Goal: Task Accomplishment & Management: Use online tool/utility

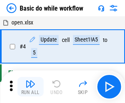
click at [30, 87] on img "button" at bounding box center [30, 84] width 10 height 10
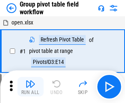
click at [30, 87] on img "button" at bounding box center [30, 84] width 10 height 10
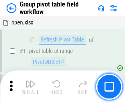
scroll to position [422, 0]
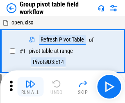
click at [30, 87] on img "button" at bounding box center [30, 84] width 10 height 10
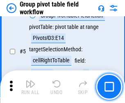
scroll to position [422, 0]
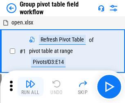
click at [30, 87] on img "button" at bounding box center [30, 84] width 10 height 10
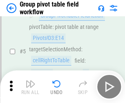
scroll to position [422, 0]
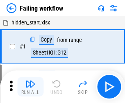
click at [30, 87] on img "button" at bounding box center [30, 84] width 10 height 10
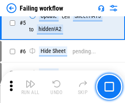
scroll to position [173, 0]
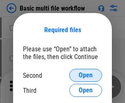
click at [85, 76] on span "Open" at bounding box center [85, 75] width 14 height 7
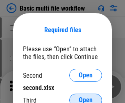
click at [85, 97] on span "Open" at bounding box center [85, 100] width 14 height 7
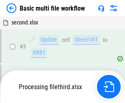
scroll to position [181, 0]
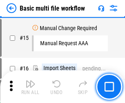
click at [30, 87] on img "button" at bounding box center [30, 84] width 10 height 10
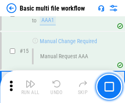
scroll to position [544, 0]
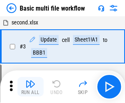
click at [30, 87] on img "button" at bounding box center [30, 84] width 10 height 10
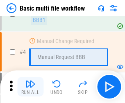
click at [30, 87] on img "button" at bounding box center [30, 84] width 10 height 10
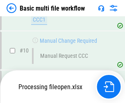
scroll to position [383, 0]
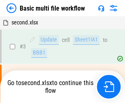
scroll to position [33, 0]
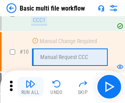
click at [30, 87] on img "button" at bounding box center [30, 84] width 10 height 10
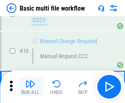
click at [30, 87] on img "button" at bounding box center [30, 84] width 10 height 10
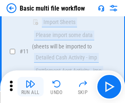
scroll to position [383, 0]
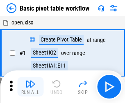
click at [30, 87] on img "button" at bounding box center [30, 84] width 10 height 10
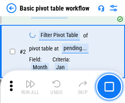
scroll to position [196, 0]
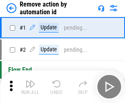
click at [30, 87] on img "button" at bounding box center [30, 84] width 10 height 10
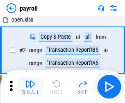
click at [30, 87] on img "button" at bounding box center [30, 84] width 10 height 10
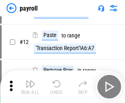
scroll to position [59, 0]
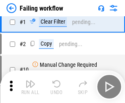
click at [30, 87] on img "button" at bounding box center [30, 84] width 10 height 10
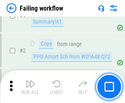
scroll to position [132, 0]
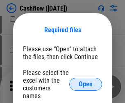
click at [85, 81] on span "Open" at bounding box center [85, 84] width 14 height 7
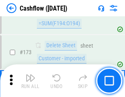
scroll to position [865, 0]
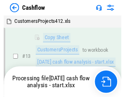
scroll to position [123, 0]
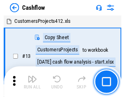
scroll to position [9, 0]
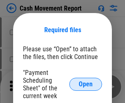
click at [85, 85] on span "Open" at bounding box center [85, 84] width 14 height 7
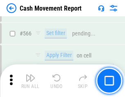
scroll to position [3747, 0]
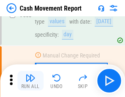
click at [30, 81] on img "button" at bounding box center [30, 78] width 10 height 10
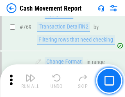
scroll to position [4543, 0]
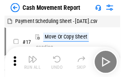
scroll to position [15, 0]
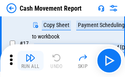
click at [30, 60] on img "button" at bounding box center [30, 58] width 10 height 10
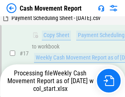
scroll to position [170, 0]
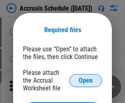
click at [85, 81] on span "Open" at bounding box center [85, 81] width 14 height 7
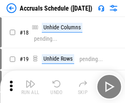
scroll to position [78, 0]
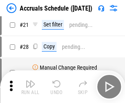
click at [30, 87] on img "button" at bounding box center [30, 84] width 10 height 10
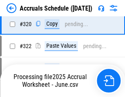
scroll to position [1521, 0]
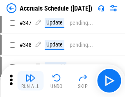
click at [30, 81] on img "button" at bounding box center [30, 78] width 10 height 10
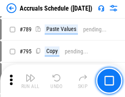
scroll to position [3434, 0]
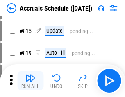
click at [30, 81] on img "button" at bounding box center [30, 78] width 10 height 10
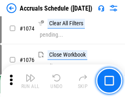
scroll to position [4896, 0]
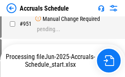
scroll to position [3921, 0]
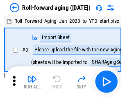
scroll to position [1, 0]
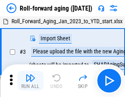
click at [30, 81] on img "button" at bounding box center [30, 78] width 10 height 10
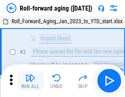
click at [30, 81] on img "button" at bounding box center [30, 78] width 10 height 10
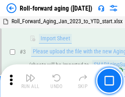
scroll to position [53, 0]
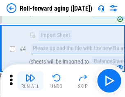
click at [30, 81] on img "button" at bounding box center [30, 78] width 10 height 10
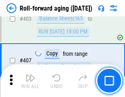
scroll to position [2835, 0]
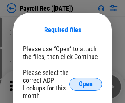
click at [85, 85] on span "Open" at bounding box center [85, 84] width 14 height 7
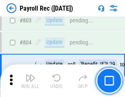
scroll to position [5194, 0]
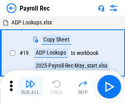
click at [30, 87] on img "button" at bounding box center [30, 84] width 10 height 10
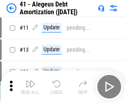
click at [30, 87] on img "button" at bounding box center [30, 84] width 10 height 10
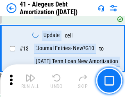
scroll to position [101, 0]
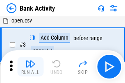
click at [30, 67] on img "button" at bounding box center [30, 64] width 10 height 10
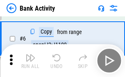
scroll to position [43, 0]
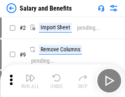
click at [30, 81] on img "button" at bounding box center [30, 78] width 10 height 10
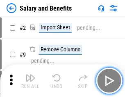
scroll to position [11, 0]
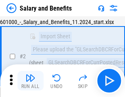
click at [30, 81] on img "button" at bounding box center [30, 78] width 10 height 10
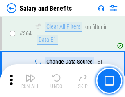
scroll to position [3850, 0]
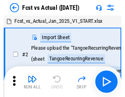
scroll to position [11, 0]
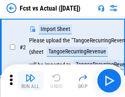
click at [30, 81] on img "button" at bounding box center [30, 78] width 10 height 10
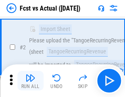
click at [30, 81] on img "button" at bounding box center [30, 78] width 10 height 10
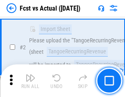
scroll to position [76, 0]
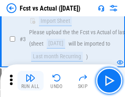
click at [30, 81] on img "button" at bounding box center [30, 78] width 10 height 10
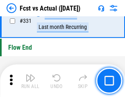
scroll to position [3913, 0]
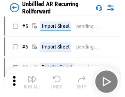
scroll to position [18, 0]
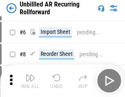
click at [30, 81] on img "button" at bounding box center [30, 78] width 10 height 10
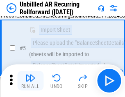
click at [30, 81] on img "button" at bounding box center [30, 78] width 10 height 10
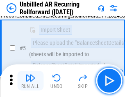
scroll to position [77, 0]
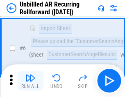
click at [30, 81] on img "button" at bounding box center [30, 78] width 10 height 10
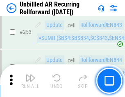
scroll to position [2777, 0]
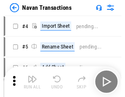
scroll to position [13, 0]
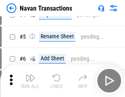
click at [30, 81] on img "button" at bounding box center [30, 78] width 10 height 10
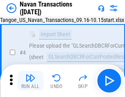
click at [30, 81] on img "button" at bounding box center [30, 78] width 10 height 10
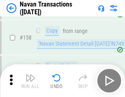
scroll to position [2650, 0]
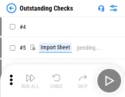
click at [30, 81] on img "button" at bounding box center [30, 78] width 10 height 10
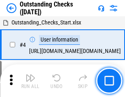
scroll to position [34, 0]
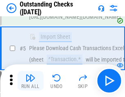
click at [30, 81] on img "button" at bounding box center [30, 78] width 10 height 10
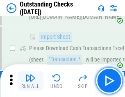
scroll to position [85, 0]
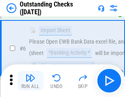
click at [30, 81] on img "button" at bounding box center [30, 78] width 10 height 10
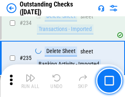
scroll to position [2482, 0]
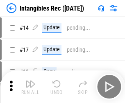
click at [30, 87] on img "button" at bounding box center [30, 84] width 10 height 10
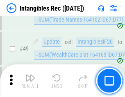
scroll to position [318, 0]
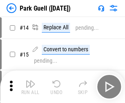
click at [30, 81] on img "button" at bounding box center [30, 84] width 10 height 10
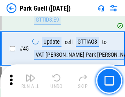
scroll to position [1022, 0]
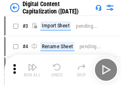
scroll to position [24, 0]
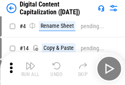
click at [30, 69] on img "button" at bounding box center [30, 66] width 10 height 10
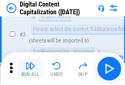
click at [30, 69] on img "button" at bounding box center [30, 66] width 10 height 10
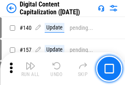
scroll to position [867, 0]
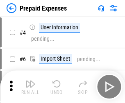
click at [30, 81] on img "button" at bounding box center [30, 84] width 10 height 10
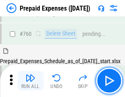
scroll to position [2266, 0]
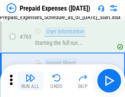
click at [30, 81] on img "button" at bounding box center [30, 78] width 10 height 10
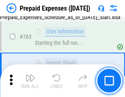
scroll to position [2314, 0]
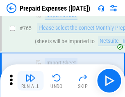
click at [30, 81] on img "button" at bounding box center [30, 78] width 10 height 10
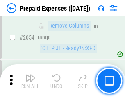
scroll to position [8545, 0]
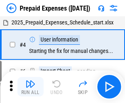
click at [30, 87] on img "button" at bounding box center [30, 84] width 10 height 10
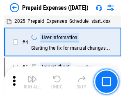
scroll to position [36, 0]
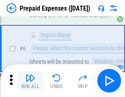
click at [30, 81] on img "button" at bounding box center [30, 78] width 10 height 10
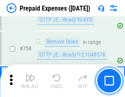
scroll to position [2913, 0]
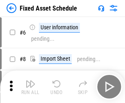
click at [30, 87] on img "button" at bounding box center [30, 84] width 10 height 10
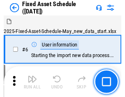
scroll to position [44, 0]
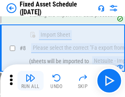
click at [30, 81] on img "button" at bounding box center [30, 78] width 10 height 10
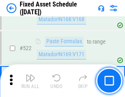
scroll to position [2841, 0]
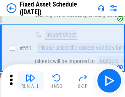
click at [30, 81] on img "button" at bounding box center [30, 78] width 10 height 10
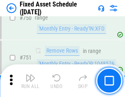
scroll to position [3985, 0]
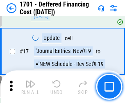
scroll to position [98, 0]
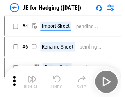
scroll to position [1, 0]
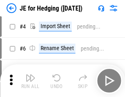
click at [30, 81] on img "button" at bounding box center [30, 78] width 10 height 10
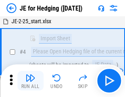
click at [30, 81] on img "button" at bounding box center [30, 78] width 10 height 10
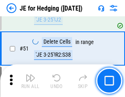
scroll to position [529, 0]
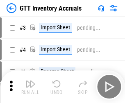
click at [30, 81] on img "button" at bounding box center [30, 84] width 10 height 10
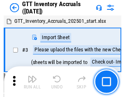
scroll to position [1, 0]
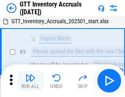
click at [30, 81] on img "button" at bounding box center [30, 78] width 10 height 10
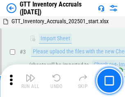
scroll to position [53, 0]
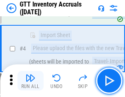
click at [30, 81] on img "button" at bounding box center [30, 78] width 10 height 10
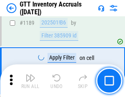
scroll to position [6675, 0]
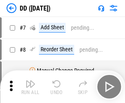
click at [30, 87] on img "button" at bounding box center [30, 84] width 10 height 10
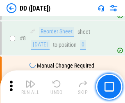
scroll to position [79, 0]
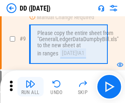
click at [30, 87] on img "button" at bounding box center [30, 84] width 10 height 10
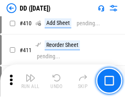
scroll to position [3658, 0]
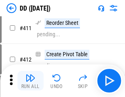
click at [30, 81] on img "button" at bounding box center [30, 78] width 10 height 10
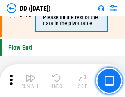
scroll to position [3913, 0]
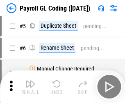
click at [30, 87] on img "button" at bounding box center [30, 84] width 10 height 10
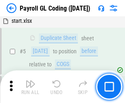
scroll to position [98, 0]
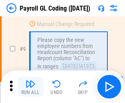
click at [30, 87] on img "button" at bounding box center [30, 84] width 10 height 10
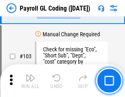
scroll to position [1918, 0]
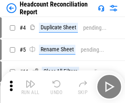
click at [30, 87] on img "button" at bounding box center [30, 84] width 10 height 10
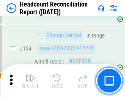
scroll to position [983, 0]
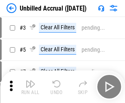
click at [30, 87] on img "button" at bounding box center [30, 84] width 10 height 10
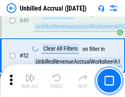
scroll to position [741, 0]
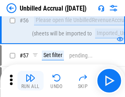
click at [30, 81] on img "button" at bounding box center [30, 78] width 10 height 10
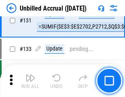
scroll to position [2435, 0]
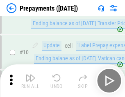
scroll to position [51, 0]
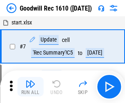
click at [30, 87] on img "button" at bounding box center [30, 84] width 10 height 10
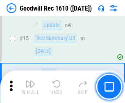
scroll to position [140, 0]
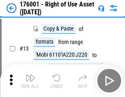
scroll to position [53, 0]
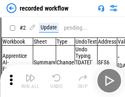
click at [30, 81] on img "button" at bounding box center [30, 78] width 10 height 10
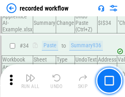
scroll to position [2555, 0]
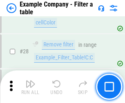
scroll to position [748, 0]
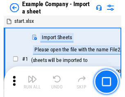
scroll to position [13, 0]
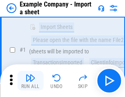
click at [30, 81] on img "button" at bounding box center [30, 78] width 10 height 10
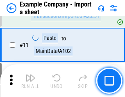
scroll to position [181, 0]
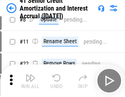
click at [30, 81] on img "button" at bounding box center [30, 78] width 10 height 10
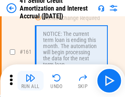
click at [30, 81] on img "button" at bounding box center [30, 78] width 10 height 10
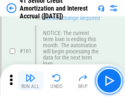
scroll to position [874, 0]
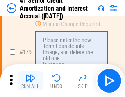
click at [30, 81] on img "button" at bounding box center [30, 78] width 10 height 10
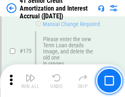
scroll to position [957, 0]
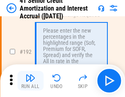
click at [30, 81] on img "button" at bounding box center [30, 78] width 10 height 10
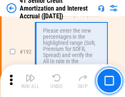
scroll to position [1043, 0]
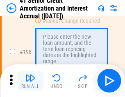
click at [30, 81] on img "button" at bounding box center [30, 78] width 10 height 10
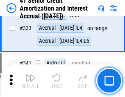
scroll to position [2088, 0]
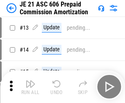
click at [30, 81] on img "button" at bounding box center [30, 84] width 10 height 10
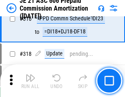
scroll to position [1526, 0]
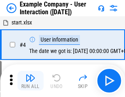
click at [30, 81] on img "button" at bounding box center [30, 78] width 10 height 10
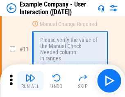
click at [30, 81] on img "button" at bounding box center [30, 78] width 10 height 10
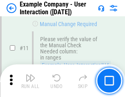
scroll to position [177, 0]
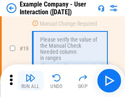
click at [30, 81] on img "button" at bounding box center [30, 78] width 10 height 10
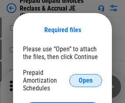
click at [85, 81] on span "Open" at bounding box center [85, 81] width 14 height 7
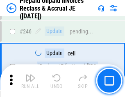
scroll to position [1104, 0]
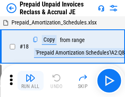
click at [30, 81] on img "button" at bounding box center [30, 78] width 10 height 10
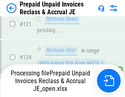
scroll to position [670, 0]
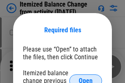
click at [85, 78] on span "Open" at bounding box center [85, 81] width 14 height 7
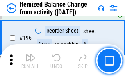
scroll to position [1573, 0]
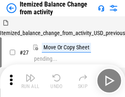
scroll to position [13, 0]
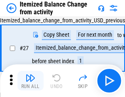
click at [30, 81] on img "button" at bounding box center [30, 78] width 10 height 10
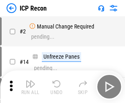
scroll to position [4, 0]
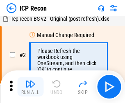
click at [30, 87] on img "button" at bounding box center [30, 84] width 10 height 10
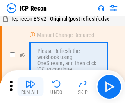
click at [30, 87] on img "button" at bounding box center [30, 84] width 10 height 10
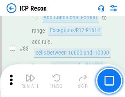
scroll to position [801, 0]
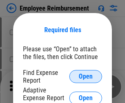
click at [85, 77] on span "Open" at bounding box center [85, 77] width 14 height 7
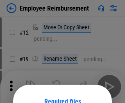
scroll to position [72, 0]
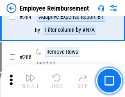
scroll to position [2222, 0]
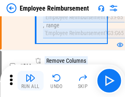
click at [30, 81] on img "button" at bounding box center [30, 78] width 10 height 10
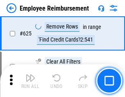
scroll to position [4894, 0]
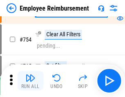
click at [30, 81] on img "button" at bounding box center [30, 78] width 10 height 10
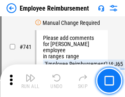
scroll to position [5735, 0]
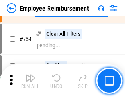
click at [30, 81] on img "button" at bounding box center [30, 78] width 10 height 10
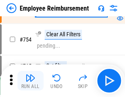
click at [30, 81] on img "button" at bounding box center [30, 78] width 10 height 10
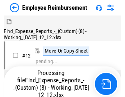
scroll to position [28, 0]
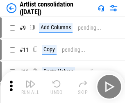
click at [30, 87] on img "button" at bounding box center [30, 84] width 10 height 10
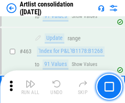
scroll to position [3580, 0]
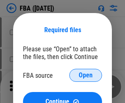
click at [85, 76] on span "Open" at bounding box center [85, 75] width 14 height 7
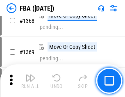
scroll to position [8779, 0]
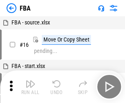
scroll to position [8, 0]
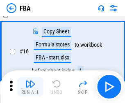
click at [30, 87] on img "button" at bounding box center [30, 84] width 10 height 10
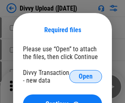
click at [85, 77] on span "Open" at bounding box center [85, 77] width 14 height 7
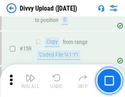
scroll to position [847, 0]
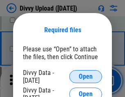
click at [85, 77] on span "Open" at bounding box center [85, 77] width 14 height 7
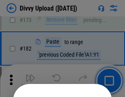
scroll to position [918, 0]
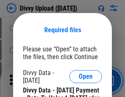
scroll to position [1389, 0]
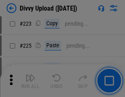
scroll to position [1631, 0]
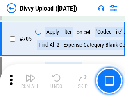
scroll to position [5592, 0]
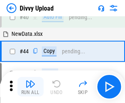
click at [30, 87] on img "button" at bounding box center [30, 84] width 10 height 10
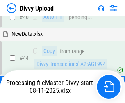
scroll to position [90, 0]
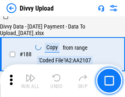
scroll to position [962, 0]
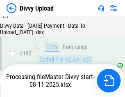
scroll to position [1142, 0]
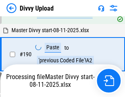
scroll to position [1095, 0]
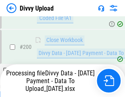
scroll to position [1282, 0]
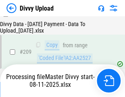
scroll to position [1503, 0]
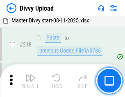
scroll to position [1816, 0]
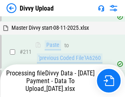
scroll to position [1636, 0]
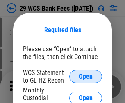
click at [85, 77] on span "Open" at bounding box center [85, 77] width 14 height 7
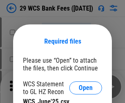
scroll to position [11, 0]
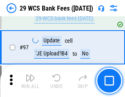
scroll to position [797, 0]
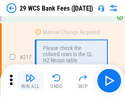
click at [30, 81] on img "button" at bounding box center [30, 78] width 10 height 10
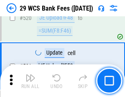
scroll to position [4219, 0]
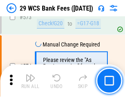
click at [30, 81] on img "button" at bounding box center [30, 78] width 10 height 10
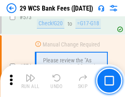
scroll to position [4527, 0]
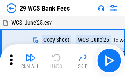
scroll to position [15, 0]
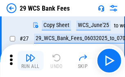
click at [30, 60] on img "button" at bounding box center [30, 58] width 10 height 10
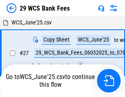
scroll to position [4, 0]
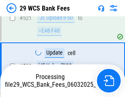
scroll to position [4421, 0]
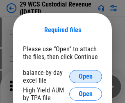
click at [85, 77] on span "Open" at bounding box center [85, 77] width 14 height 7
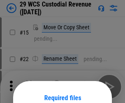
scroll to position [68, 0]
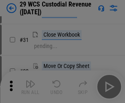
scroll to position [175, 0]
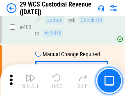
scroll to position [3786, 0]
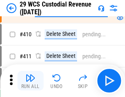
click at [30, 81] on img "button" at bounding box center [30, 78] width 10 height 10
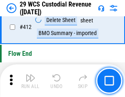
scroll to position [3904, 0]
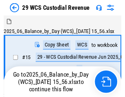
scroll to position [15, 0]
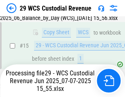
scroll to position [185, 0]
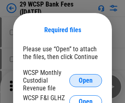
click at [85, 81] on span "Open" at bounding box center [85, 81] width 14 height 7
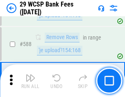
scroll to position [3218, 0]
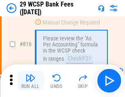
click at [30, 81] on img "button" at bounding box center [30, 78] width 10 height 10
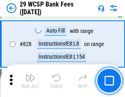
scroll to position [5187, 0]
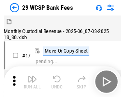
scroll to position [20, 0]
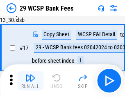
click at [30, 81] on img "button" at bounding box center [30, 78] width 10 height 10
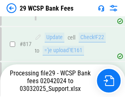
scroll to position [5027, 0]
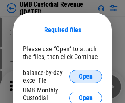
click at [85, 77] on span "Open" at bounding box center [85, 77] width 14 height 7
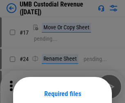
scroll to position [64, 0]
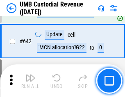
scroll to position [4234, 0]
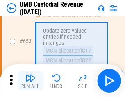
click at [30, 81] on img "button" at bounding box center [30, 78] width 10 height 10
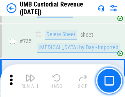
scroll to position [4999, 0]
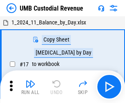
scroll to position [6, 0]
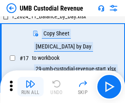
click at [30, 87] on img "button" at bounding box center [30, 84] width 10 height 10
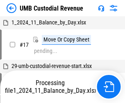
scroll to position [6, 0]
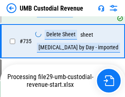
scroll to position [4980, 0]
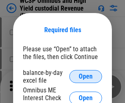
click at [85, 77] on span "Open" at bounding box center [85, 77] width 14 height 7
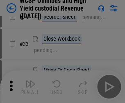
scroll to position [187, 0]
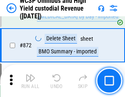
scroll to position [6919, 0]
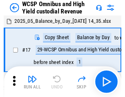
scroll to position [4, 0]
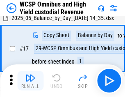
click at [30, 81] on img "button" at bounding box center [30, 78] width 10 height 10
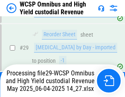
scroll to position [170, 0]
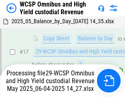
scroll to position [170, 0]
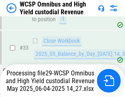
scroll to position [405, 0]
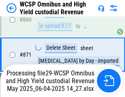
scroll to position [6900, 0]
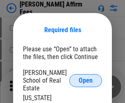
click at [85, 78] on span "Open" at bounding box center [85, 81] width 14 height 7
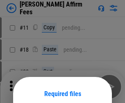
scroll to position [64, 0]
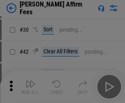
scroll to position [166, 0]
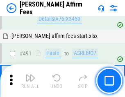
scroll to position [2223, 0]
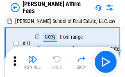
scroll to position [8, 0]
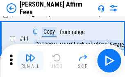
click at [30, 60] on img "button" at bounding box center [30, 58] width 10 height 10
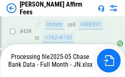
scroll to position [2144, 0]
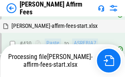
scroll to position [2191, 0]
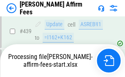
scroll to position [2144, 0]
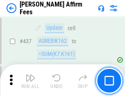
scroll to position [2134, 0]
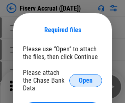
click at [85, 78] on span "Open" at bounding box center [85, 81] width 14 height 7
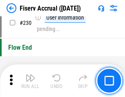
scroll to position [2590, 0]
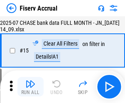
click at [30, 87] on img "button" at bounding box center [30, 84] width 10 height 10
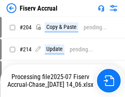
scroll to position [2532, 0]
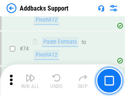
scroll to position [595, 0]
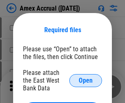
click at [85, 81] on span "Open" at bounding box center [85, 81] width 14 height 7
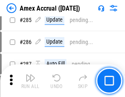
scroll to position [2238, 0]
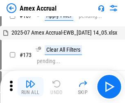
click at [30, 87] on img "button" at bounding box center [30, 84] width 10 height 10
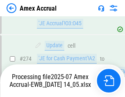
scroll to position [2383, 0]
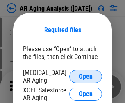
click at [85, 76] on span "Open" at bounding box center [85, 77] width 14 height 7
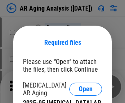
scroll to position [13, 0]
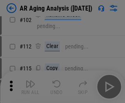
scroll to position [112, 0]
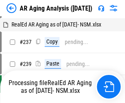
scroll to position [8, 0]
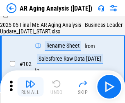
click at [30, 87] on img "button" at bounding box center [30, 84] width 10 height 10
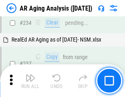
scroll to position [1267, 0]
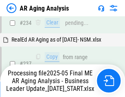
scroll to position [1258, 0]
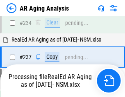
scroll to position [1258, 0]
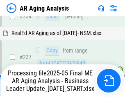
scroll to position [1258, 0]
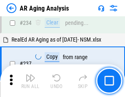
scroll to position [1258, 0]
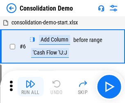
click at [30, 87] on img "button" at bounding box center [30, 84] width 10 height 10
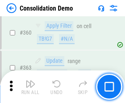
scroll to position [2740, 0]
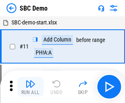
click at [30, 87] on img "button" at bounding box center [30, 84] width 10 height 10
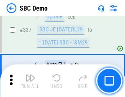
scroll to position [2150, 0]
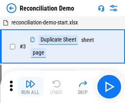
click at [30, 87] on img "button" at bounding box center [30, 84] width 10 height 10
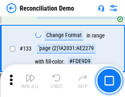
scroll to position [971, 0]
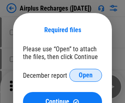
click at [85, 76] on span "Open" at bounding box center [85, 75] width 14 height 7
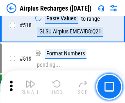
scroll to position [3518, 0]
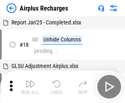
click at [30, 87] on img "button" at bounding box center [30, 84] width 10 height 10
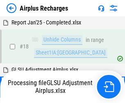
scroll to position [36, 0]
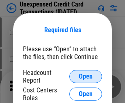
click at [85, 77] on span "Open" at bounding box center [85, 77] width 14 height 7
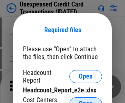
click at [85, 101] on span "Open" at bounding box center [85, 104] width 14 height 7
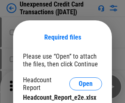
scroll to position [7, 0]
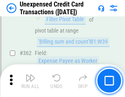
scroll to position [2102, 0]
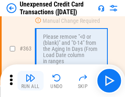
click at [30, 81] on img "button" at bounding box center [30, 78] width 10 height 10
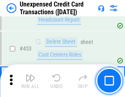
scroll to position [2788, 0]
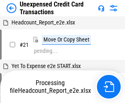
scroll to position [13, 0]
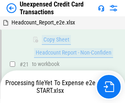
scroll to position [133, 0]
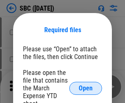
click at [85, 88] on span "Open" at bounding box center [85, 88] width 14 height 7
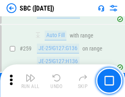
scroll to position [1597, 0]
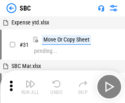
scroll to position [8, 0]
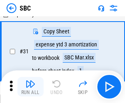
click at [30, 87] on img "button" at bounding box center [30, 84] width 10 height 10
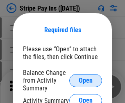
click at [85, 81] on span "Open" at bounding box center [85, 81] width 14 height 7
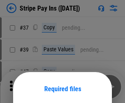
scroll to position [59, 0]
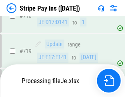
scroll to position [4305, 0]
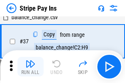
click at [30, 67] on img "button" at bounding box center [30, 64] width 10 height 10
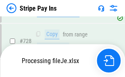
scroll to position [4287, 0]
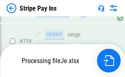
scroll to position [4287, 0]
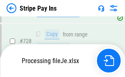
scroll to position [4287, 0]
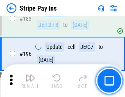
scroll to position [1107, 0]
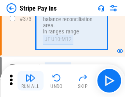
click at [30, 81] on img "button" at bounding box center [30, 78] width 10 height 10
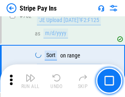
scroll to position [4276, 0]
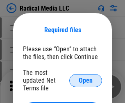
click at [85, 81] on span "Open" at bounding box center [85, 81] width 14 height 7
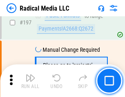
scroll to position [1891, 0]
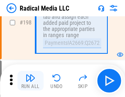
click at [30, 81] on img "button" at bounding box center [30, 78] width 10 height 10
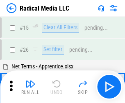
scroll to position [46, 0]
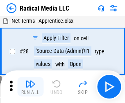
click at [30, 87] on img "button" at bounding box center [30, 84] width 10 height 10
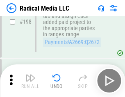
scroll to position [2050, 0]
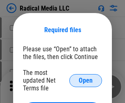
click at [85, 81] on span "Open" at bounding box center [85, 81] width 14 height 7
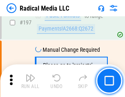
scroll to position [1891, 0]
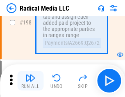
click at [30, 81] on img "button" at bounding box center [30, 78] width 10 height 10
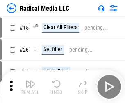
scroll to position [46, 0]
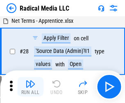
click at [30, 87] on img "button" at bounding box center [30, 84] width 10 height 10
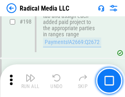
scroll to position [2050, 0]
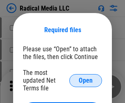
click at [85, 81] on span "Open" at bounding box center [85, 81] width 14 height 7
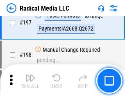
scroll to position [1891, 0]
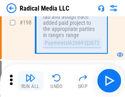
click at [30, 81] on img "button" at bounding box center [30, 78] width 10 height 10
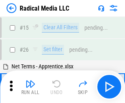
scroll to position [46, 0]
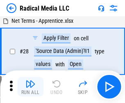
click at [30, 87] on img "button" at bounding box center [30, 84] width 10 height 10
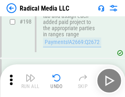
scroll to position [2050, 0]
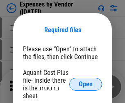
click at [85, 85] on span "Open" at bounding box center [85, 84] width 14 height 7
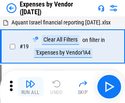
click at [30, 87] on img "button" at bounding box center [30, 84] width 10 height 10
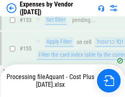
scroll to position [603, 0]
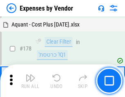
scroll to position [638, 0]
